Goal: Task Accomplishment & Management: Manage account settings

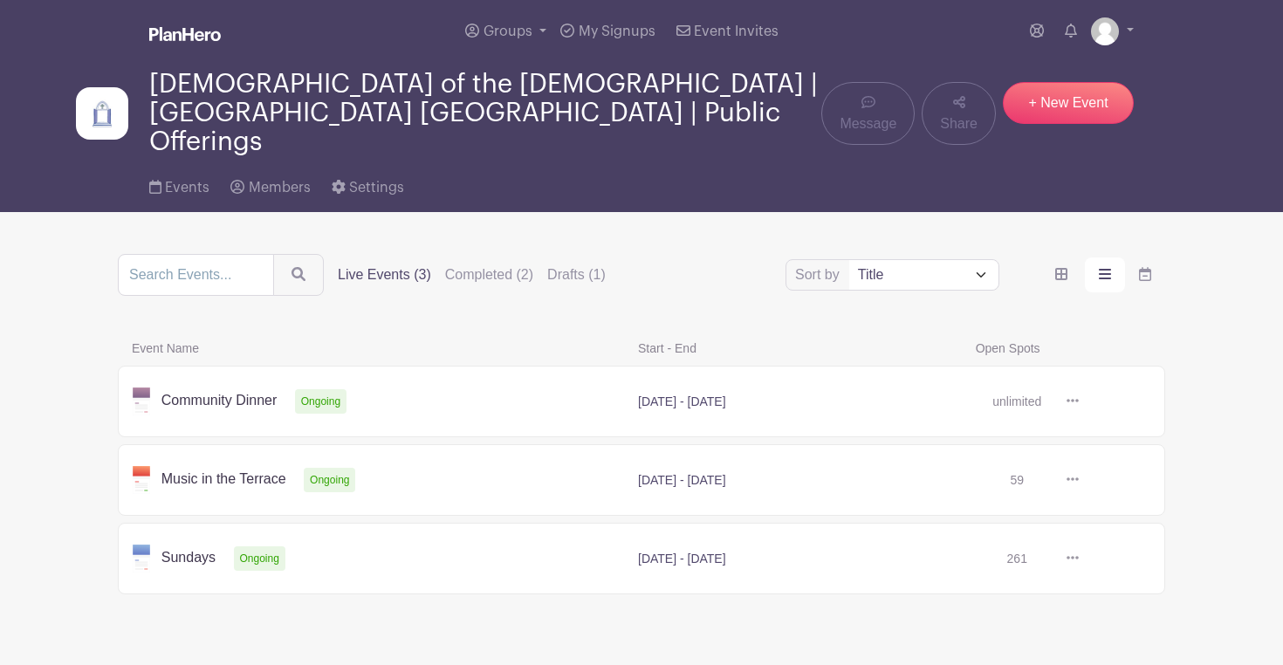
click at [1079, 402] on link at bounding box center [1079, 402] width 0 height 0
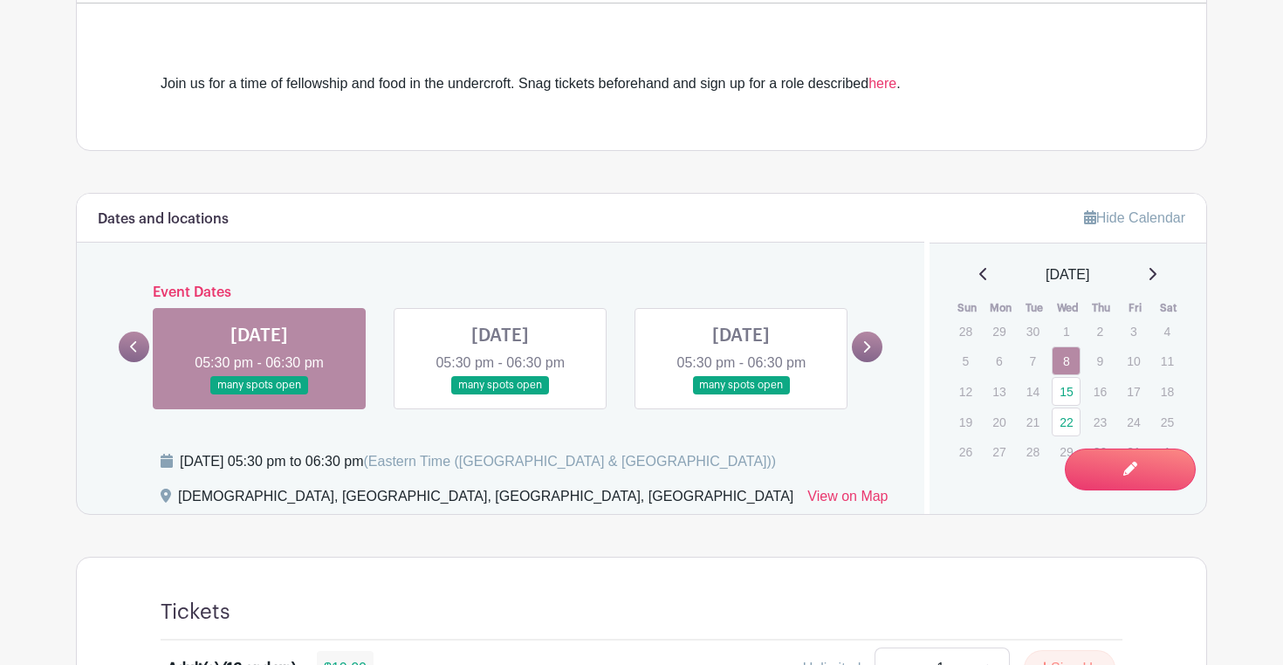
scroll to position [548, 0]
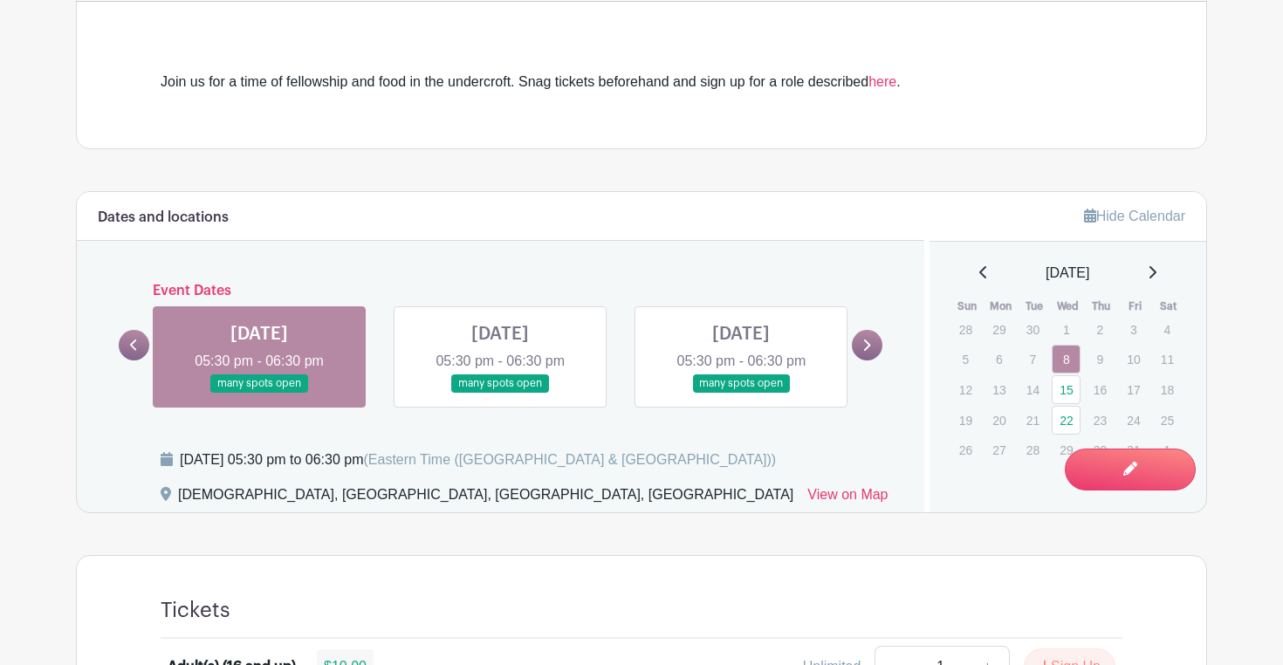
click at [500, 393] on link at bounding box center [500, 393] width 0 height 0
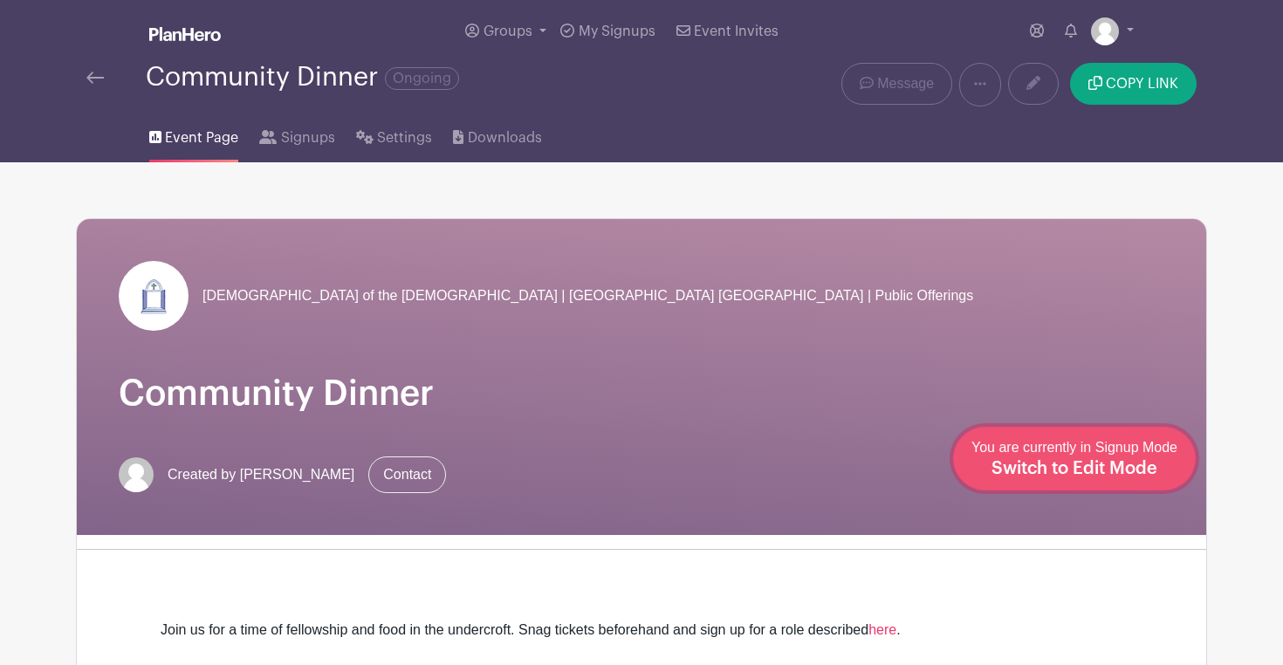
click at [1118, 484] on link "Edit Event You are currently in Signup Mode Switch to Edit Mode" at bounding box center [1074, 459] width 243 height 64
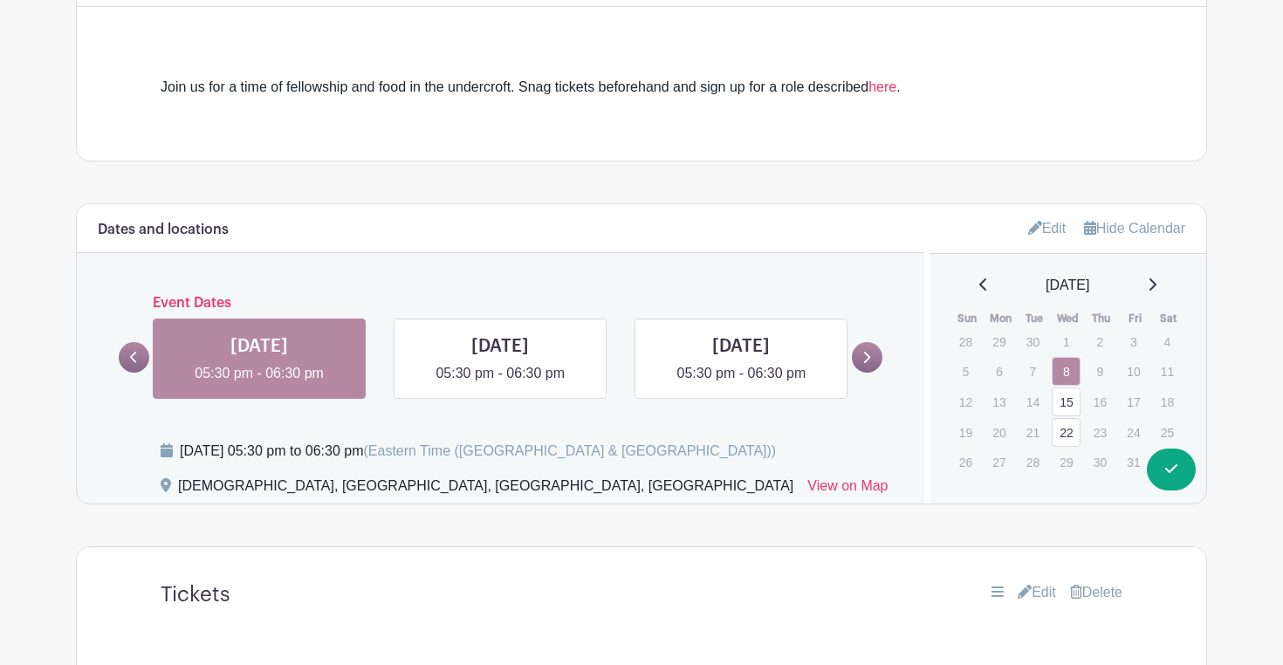
scroll to position [602, 0]
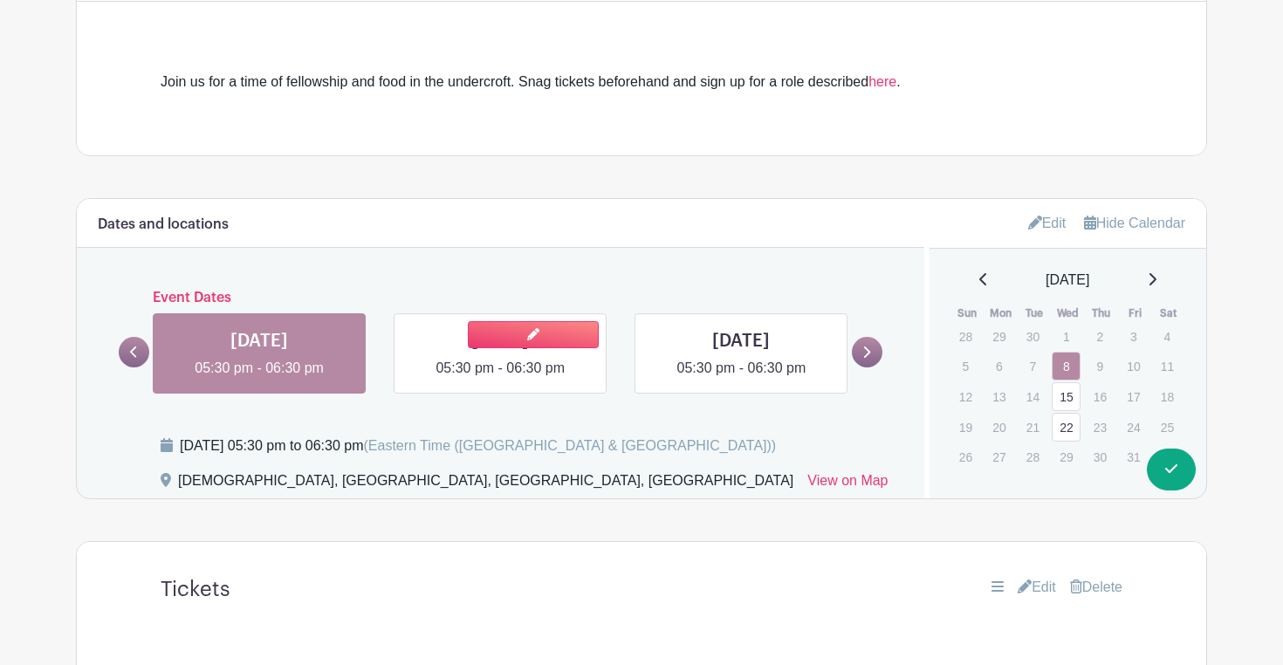
click at [500, 379] on link at bounding box center [500, 379] width 0 height 0
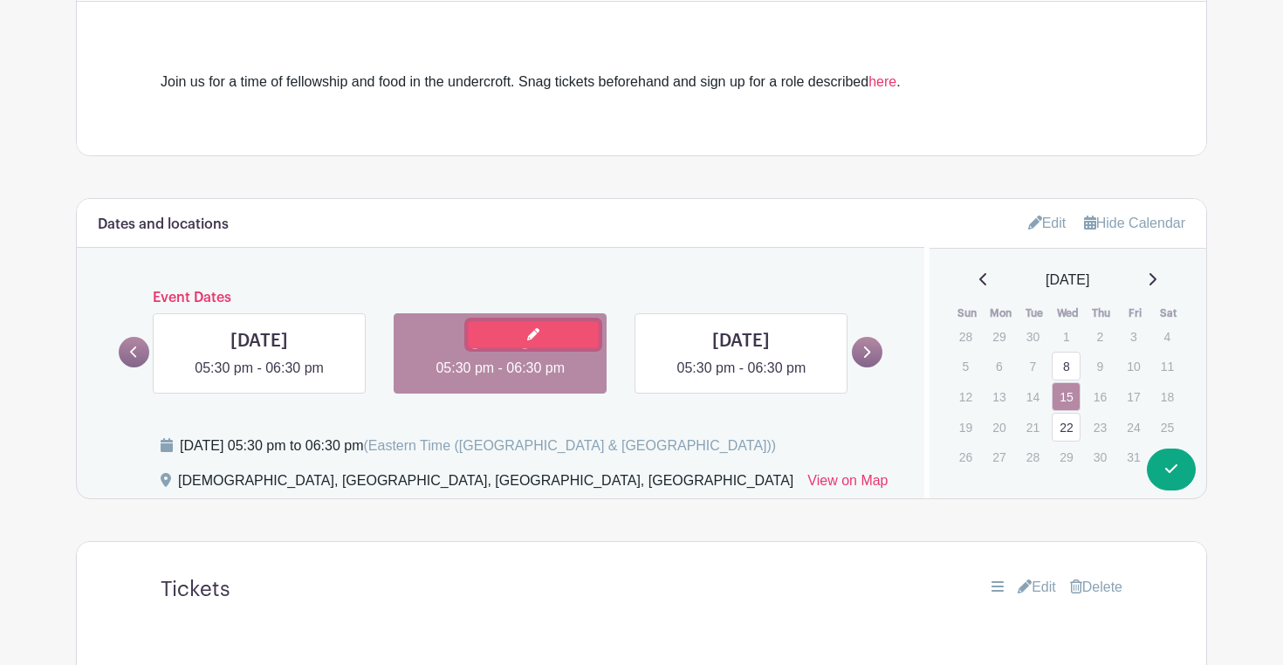
click at [520, 335] on link at bounding box center [533, 334] width 131 height 27
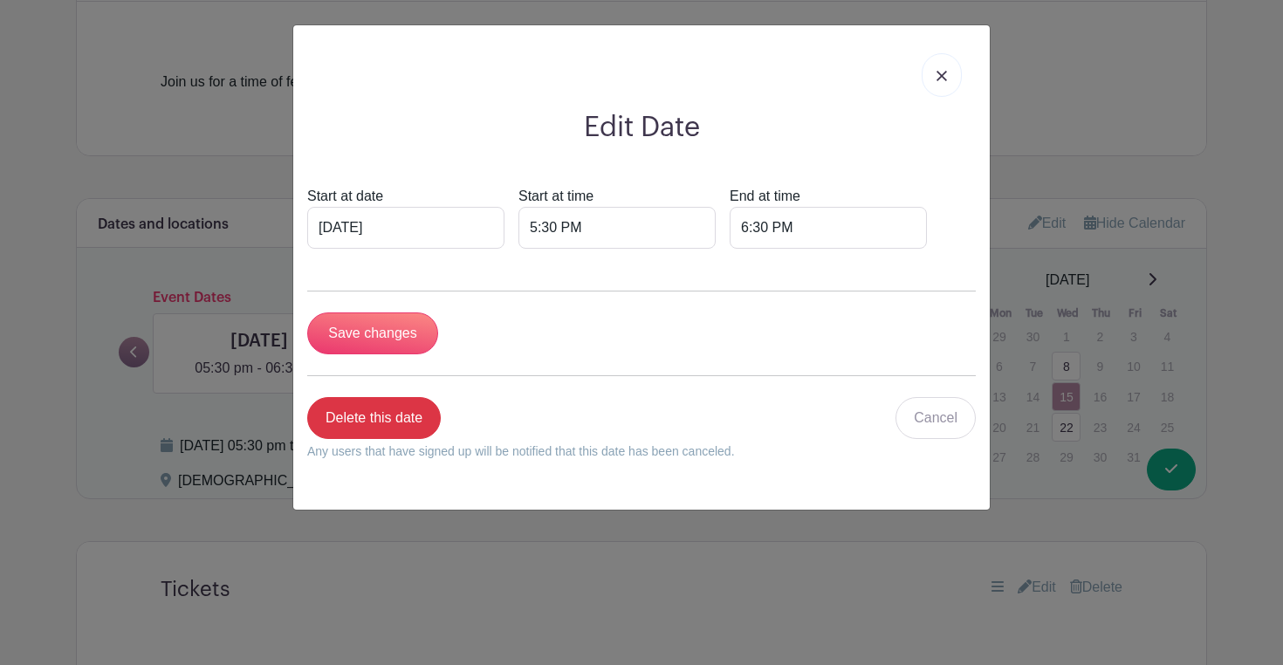
click at [944, 78] on img at bounding box center [942, 76] width 10 height 10
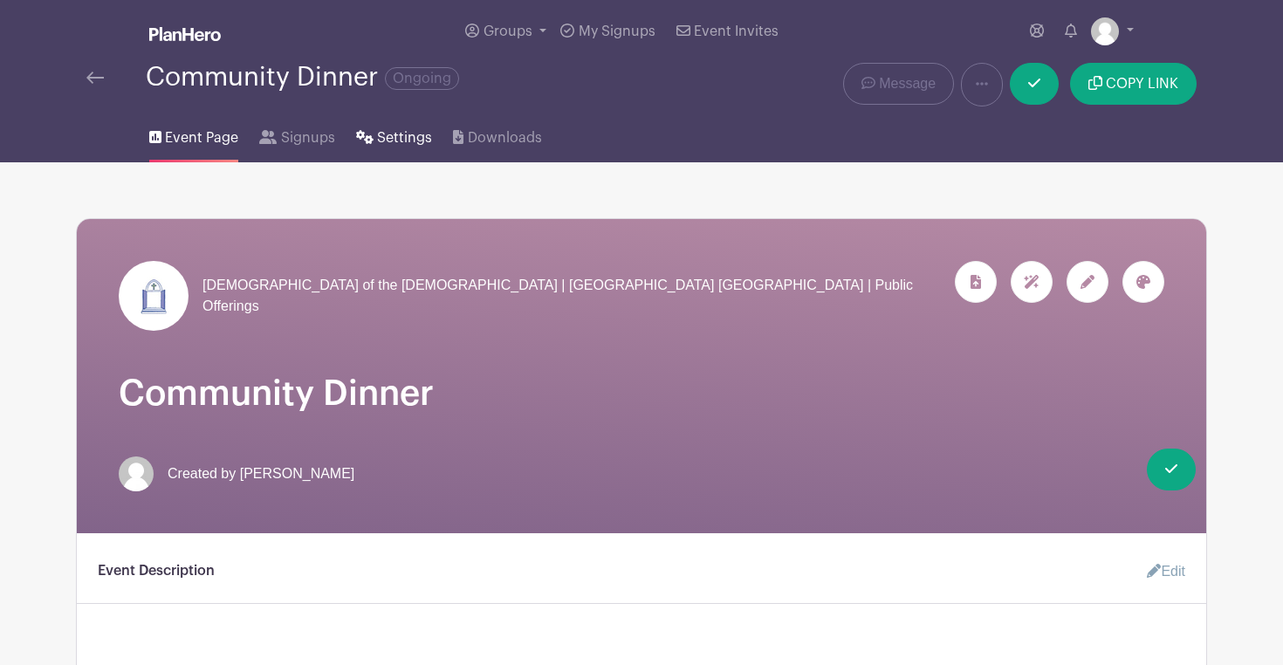
click at [396, 141] on span "Settings" at bounding box center [404, 137] width 55 height 21
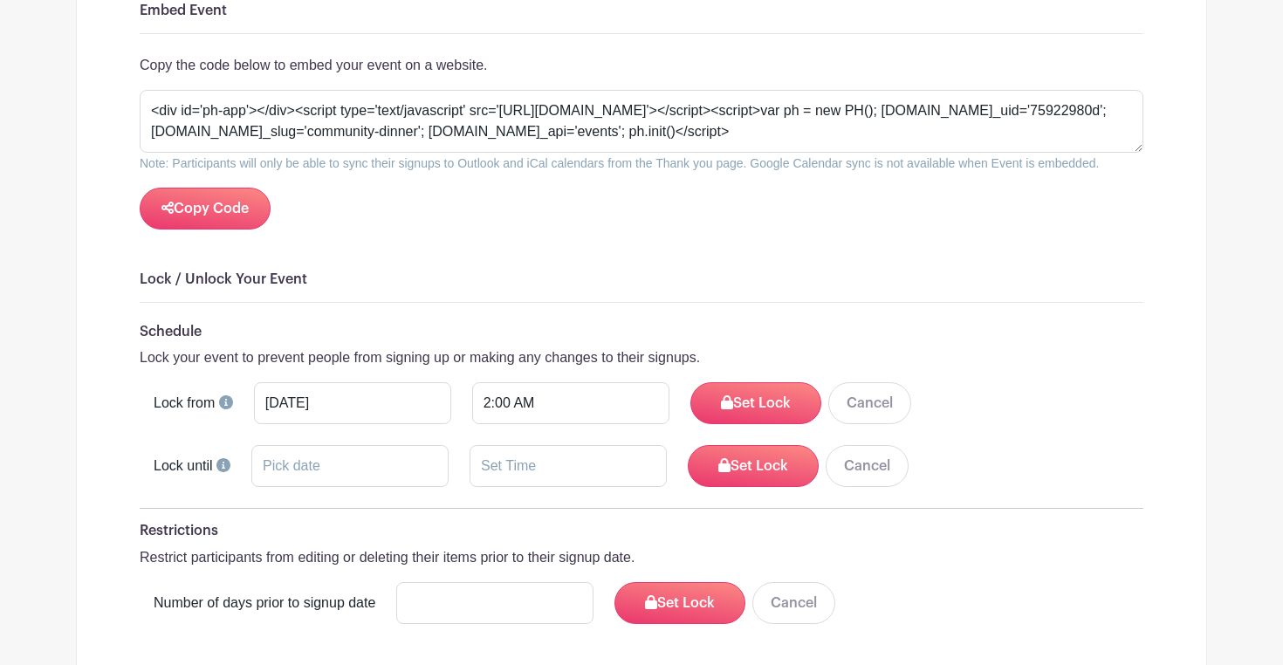
scroll to position [2049, 0]
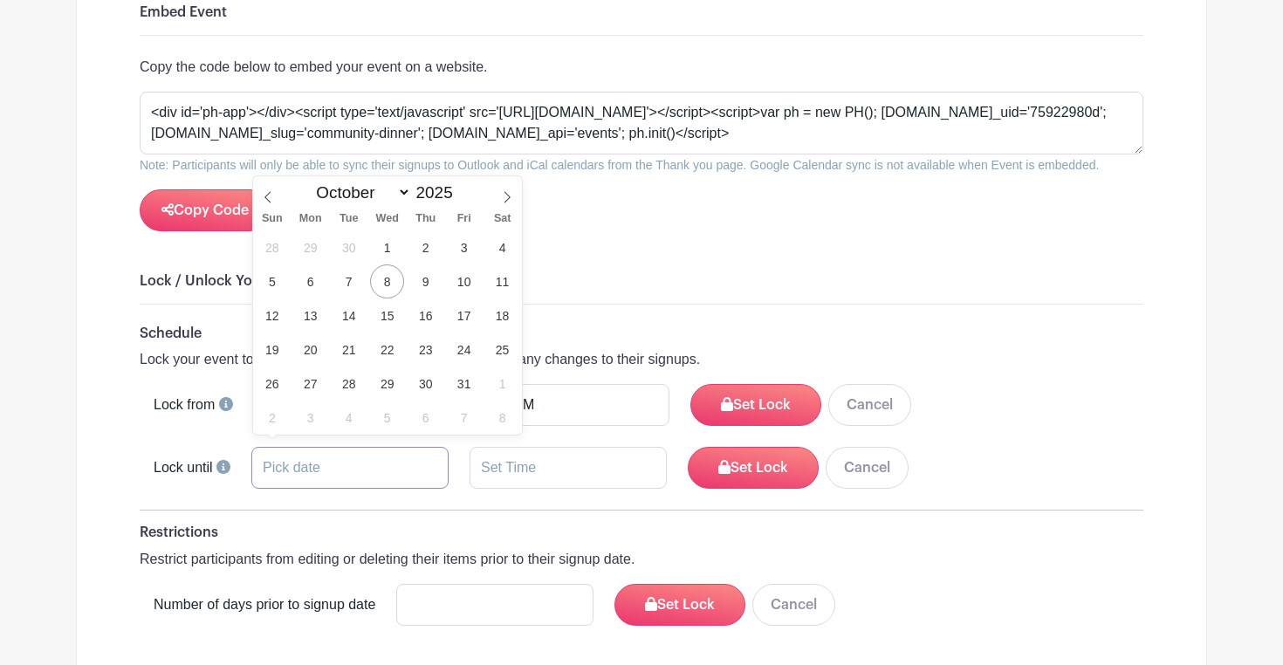
click at [322, 460] on input "text" at bounding box center [349, 468] width 197 height 42
click at [422, 285] on span "9" at bounding box center [426, 281] width 34 height 34
type input "[DATE]"
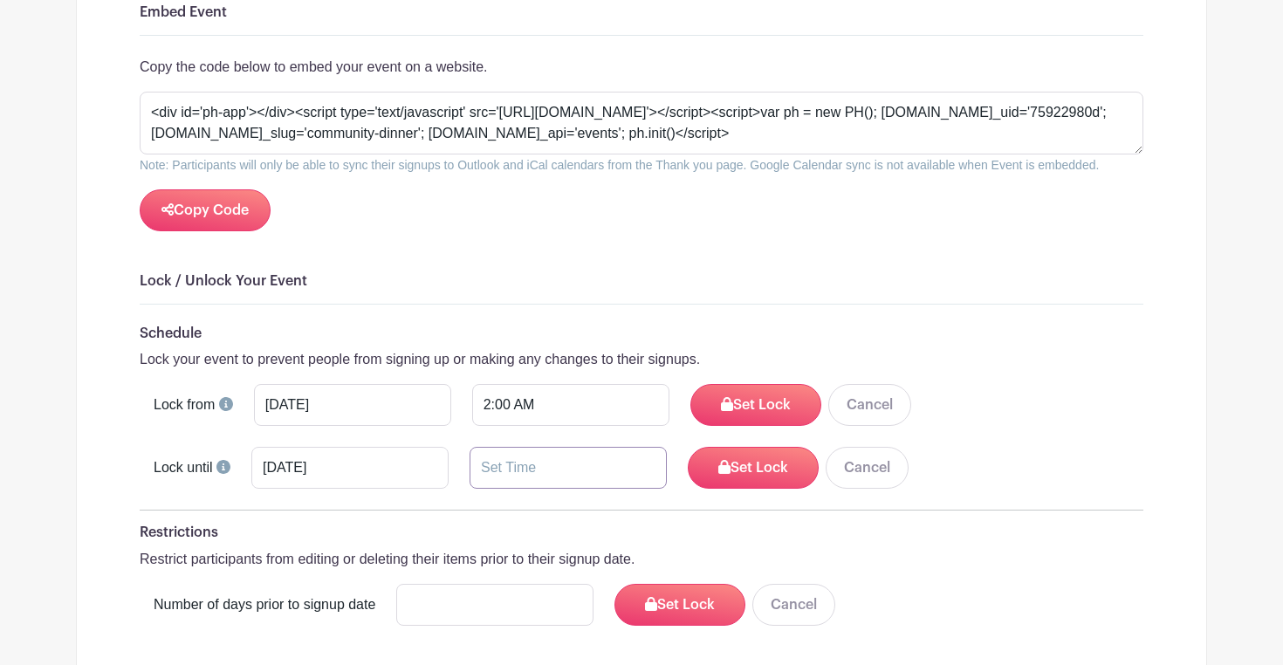
click at [477, 462] on input "text" at bounding box center [568, 468] width 197 height 42
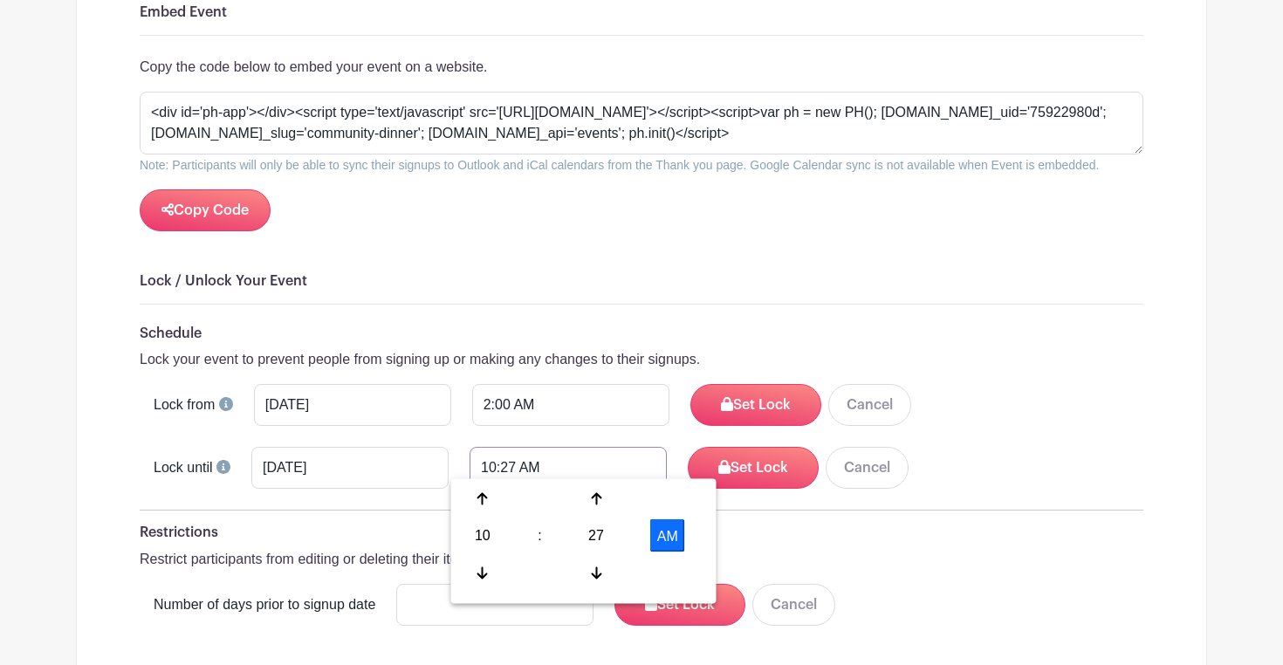
click at [476, 463] on input "10:27 AM" at bounding box center [568, 468] width 197 height 42
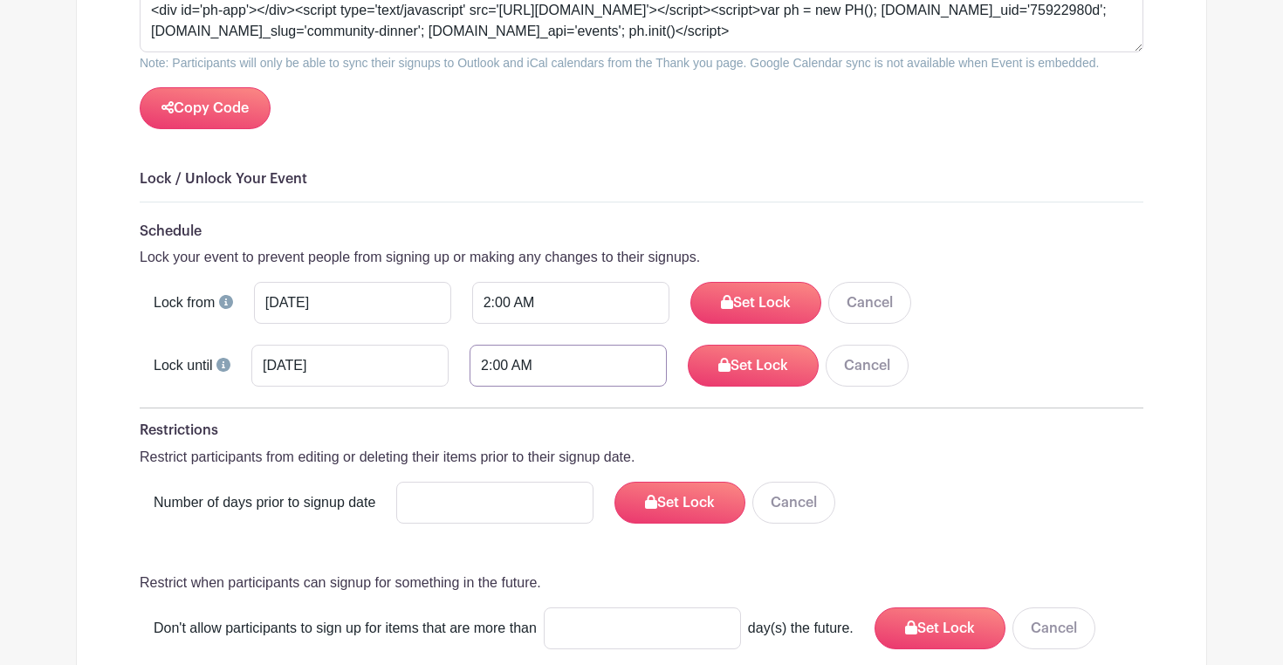
scroll to position [2149, 0]
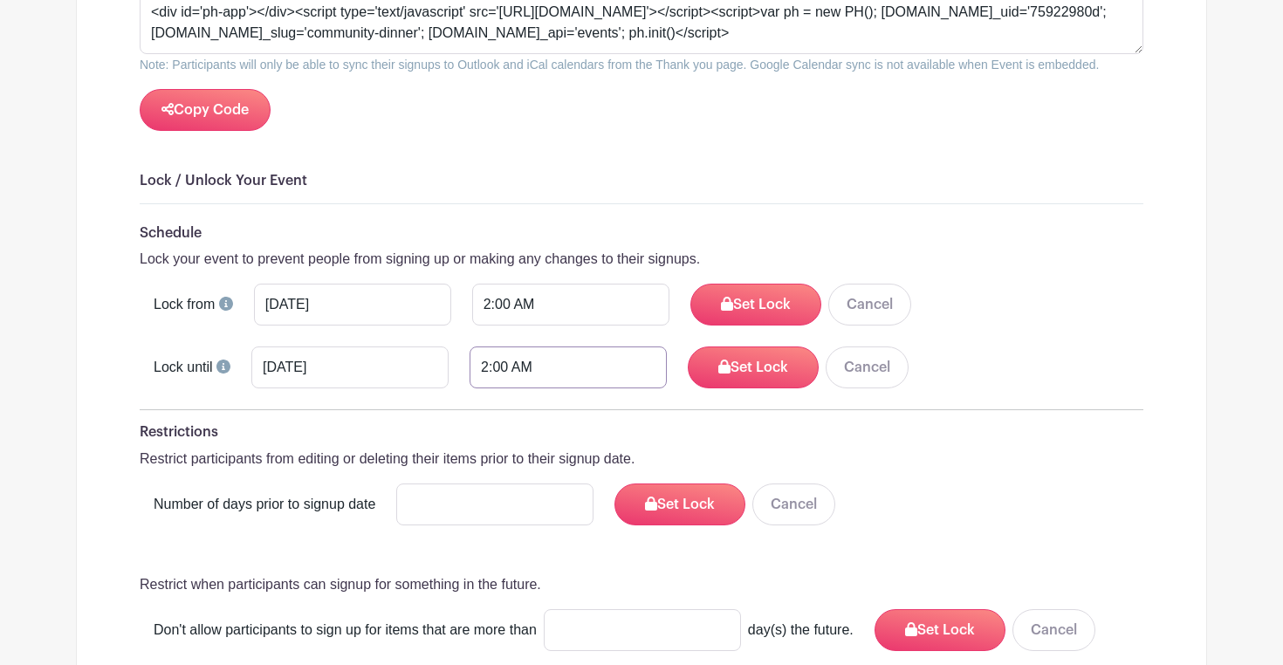
type input "2:00 AM"
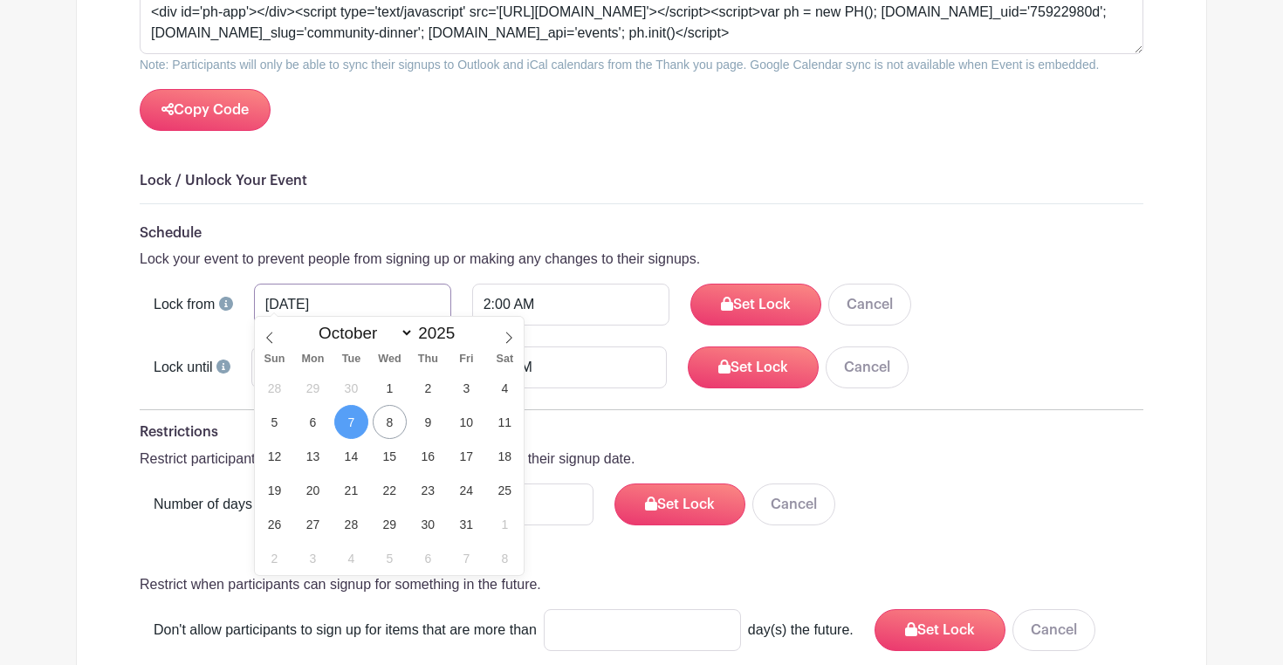
drag, startPoint x: 349, startPoint y: 299, endPoint x: 254, endPoint y: 285, distance: 96.2
click at [254, 285] on div "Lock from [DATE] 2:00 AM Set Lock Cancel" at bounding box center [642, 305] width 1004 height 42
click at [539, 292] on input "2:00 AM" at bounding box center [570, 305] width 197 height 42
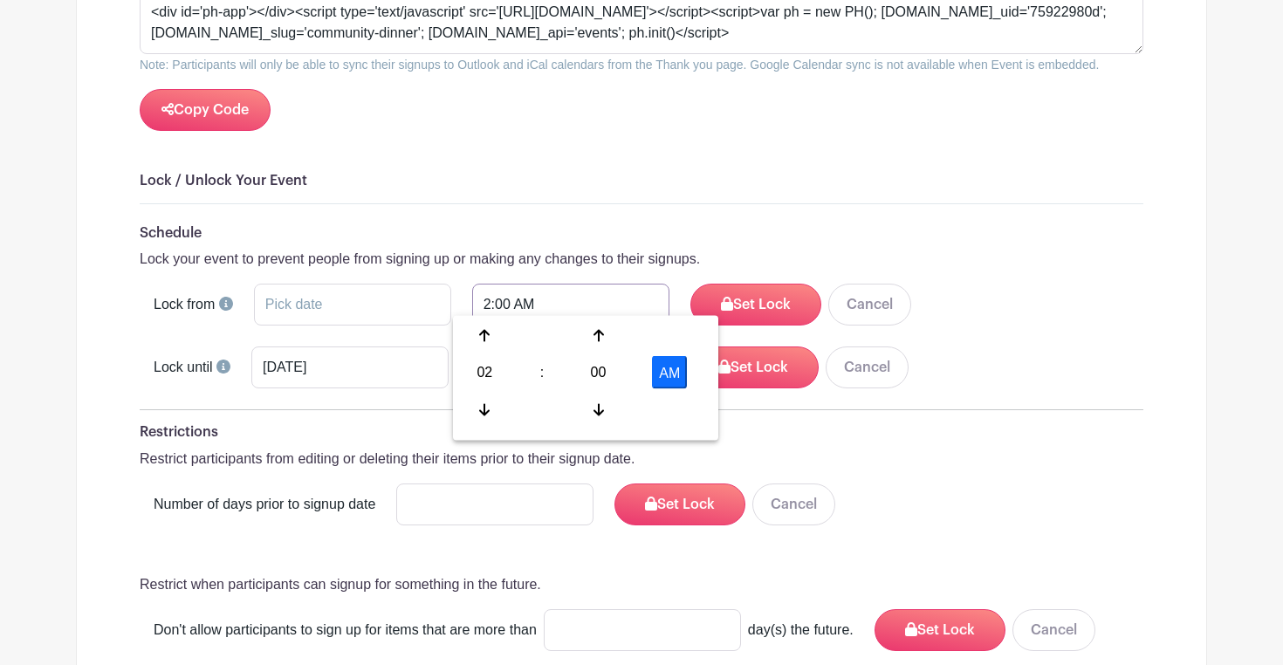
click at [539, 292] on input "2:00 AM" at bounding box center [570, 305] width 197 height 42
type input "10:27 AM"
click at [355, 351] on input "[DATE]" at bounding box center [349, 368] width 197 height 42
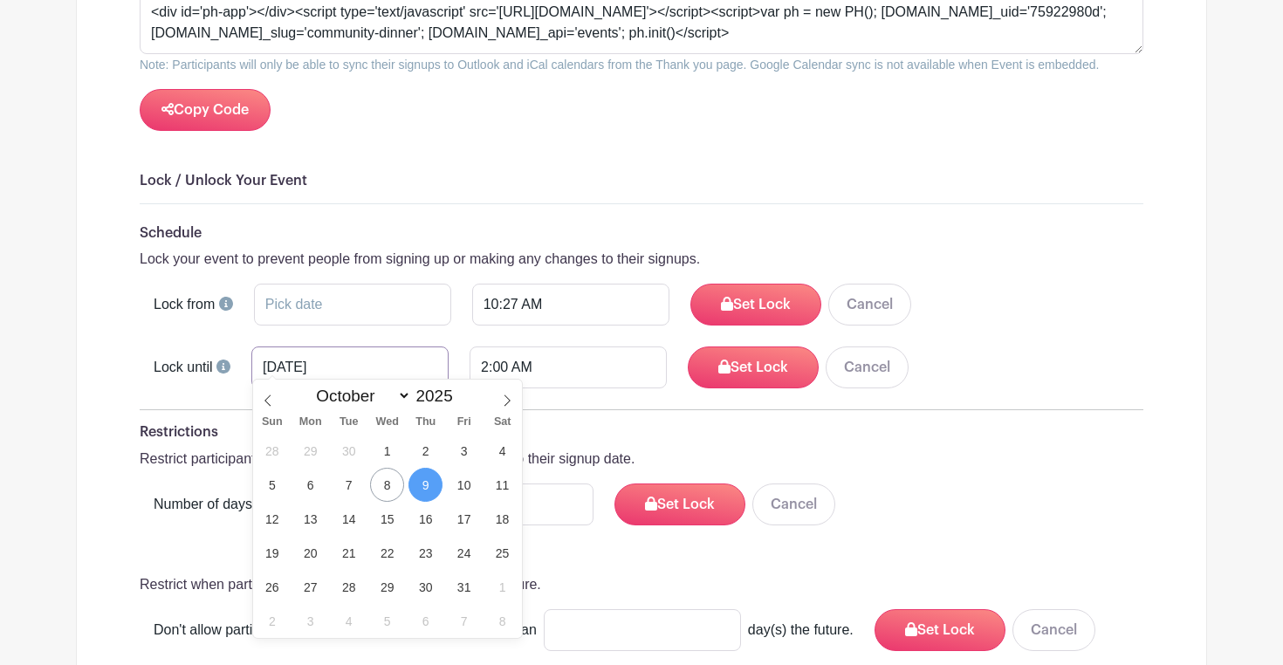
click at [355, 351] on input "[DATE]" at bounding box center [349, 368] width 197 height 42
click at [526, 355] on input "2:00 AM" at bounding box center [568, 368] width 197 height 42
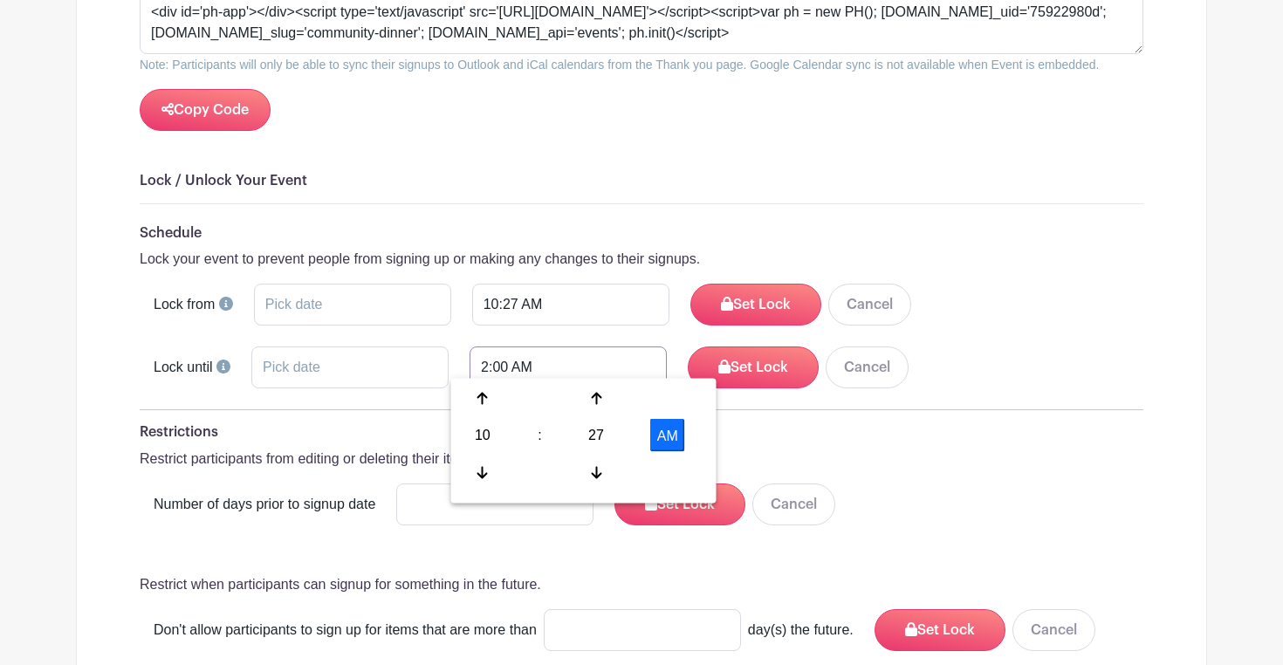
click at [526, 355] on input "2:00 AM" at bounding box center [568, 368] width 197 height 42
type input "10:27 AM"
click at [969, 484] on div "Number of days prior to signup date Set Lock Cancel" at bounding box center [642, 505] width 1004 height 42
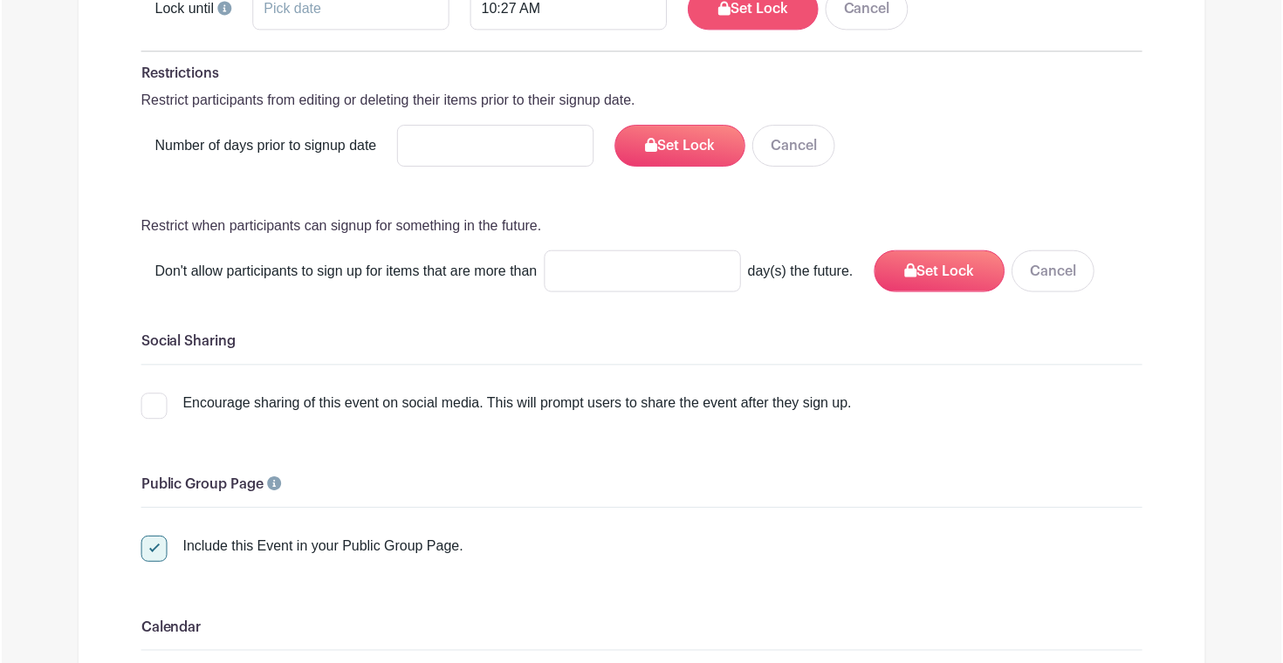
scroll to position [2509, 0]
click at [485, 134] on input "number" at bounding box center [494, 145] width 197 height 42
type input "2"
click at [688, 137] on button "Set Lock" at bounding box center [680, 145] width 131 height 42
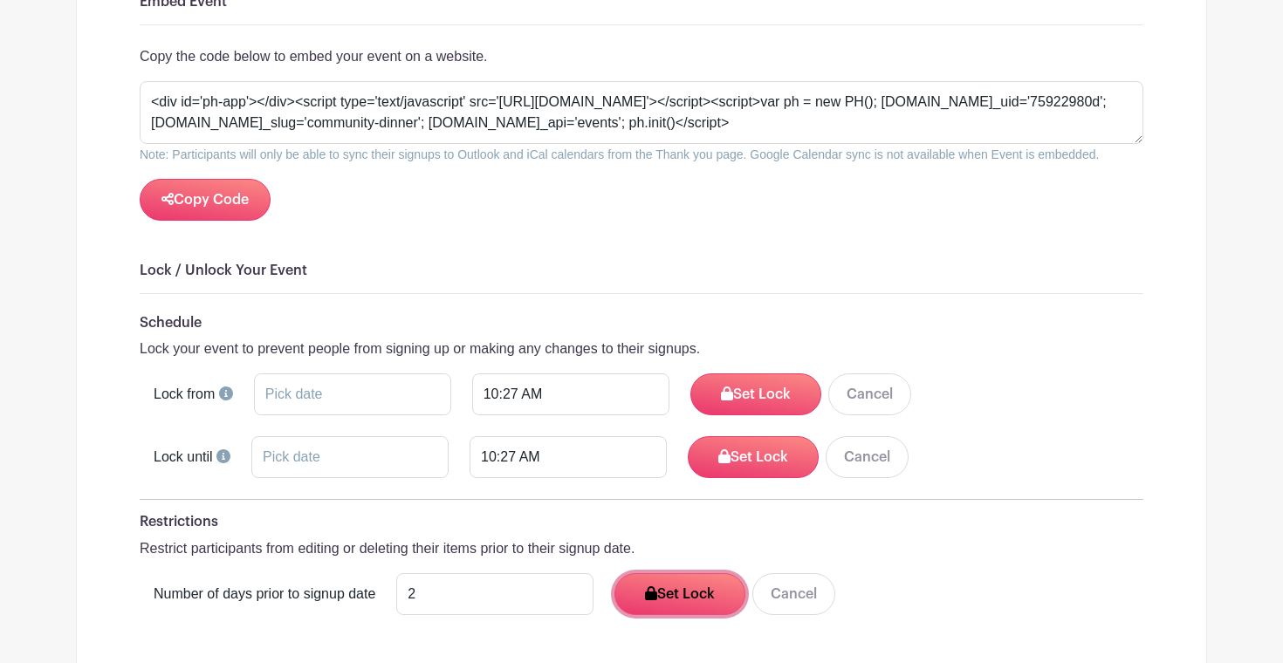
scroll to position [2141, 0]
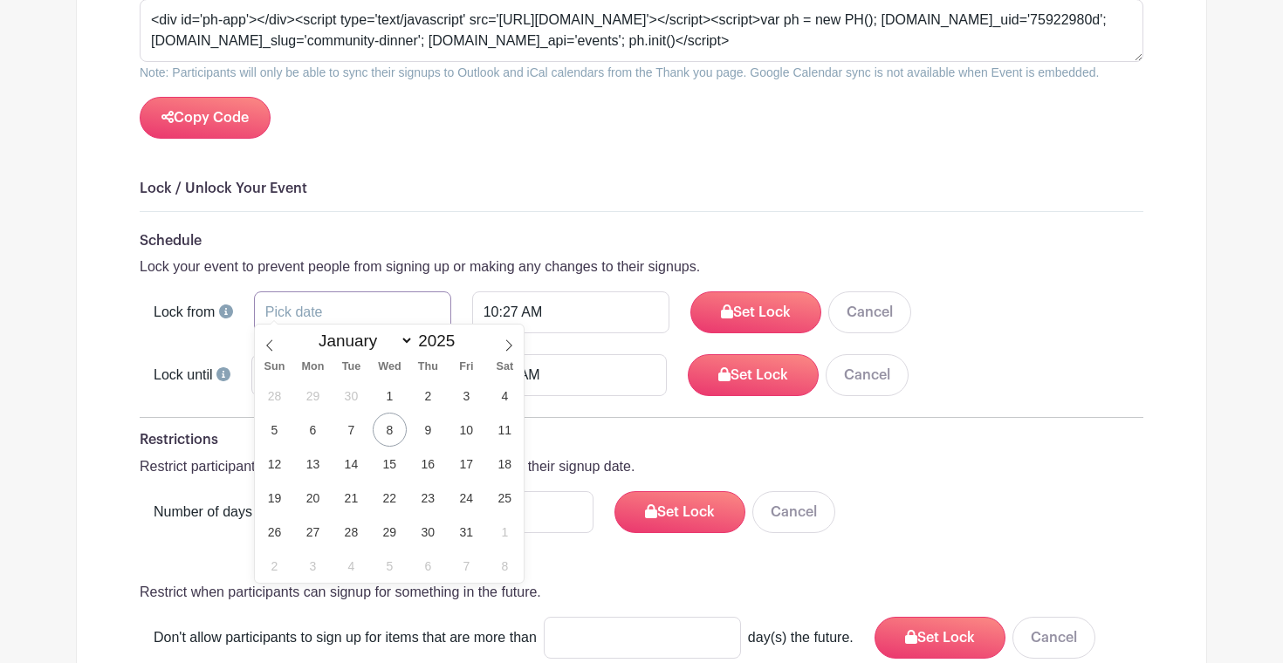
click at [326, 292] on input "text" at bounding box center [352, 313] width 197 height 42
click at [349, 429] on span "7" at bounding box center [351, 430] width 34 height 34
type input "[DATE]"
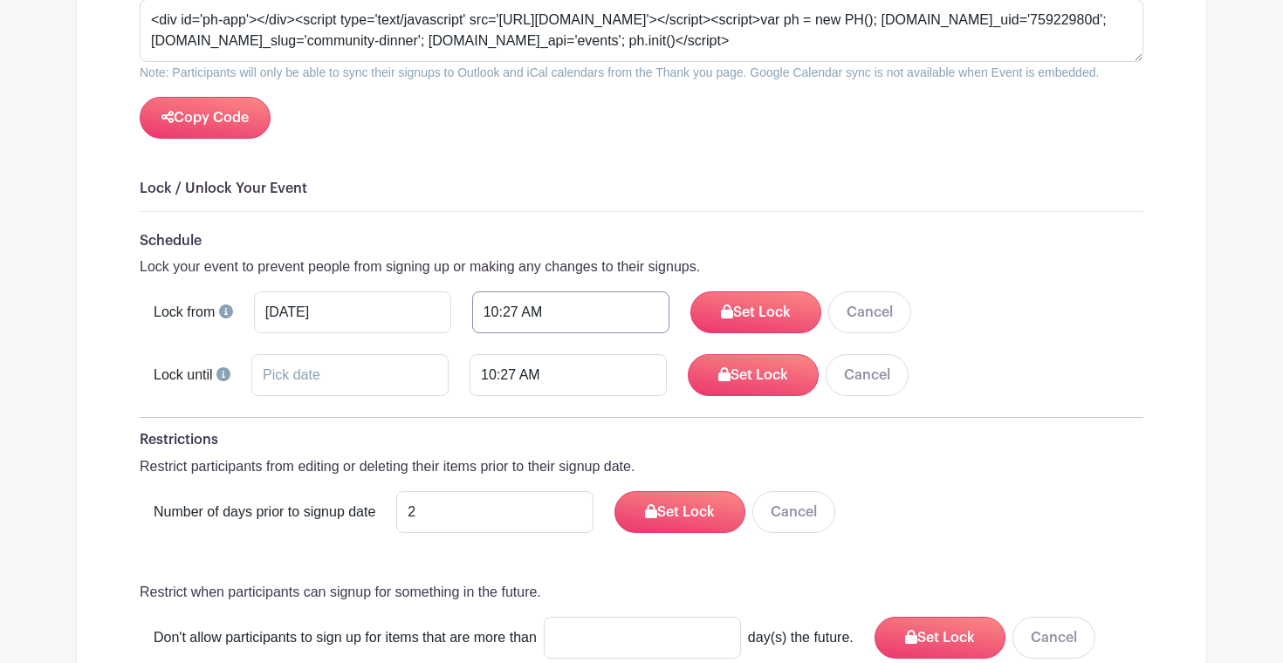
drag, startPoint x: 540, startPoint y: 304, endPoint x: 372, endPoint y: 303, distance: 168.5
click at [372, 303] on div "[DATE] 10:27 AM" at bounding box center [462, 313] width 416 height 42
type input "2 AM"
click at [729, 310] on button "Set Lock" at bounding box center [755, 313] width 131 height 42
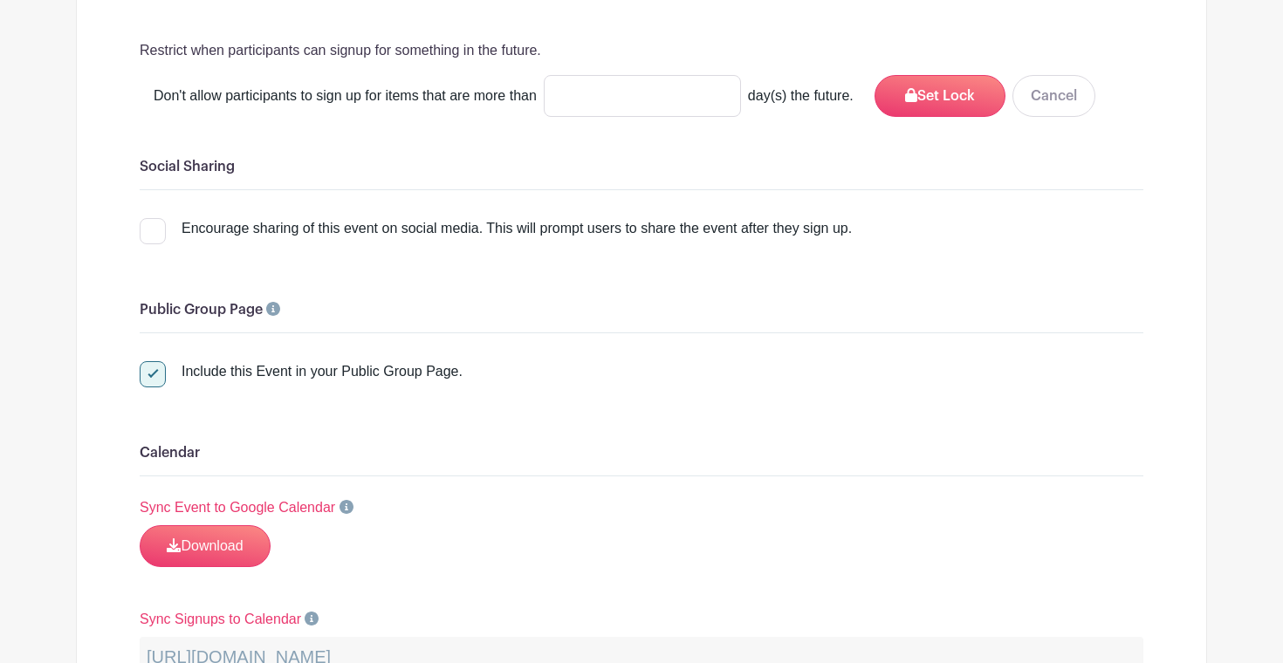
scroll to position [2904, 0]
